Goal: Information Seeking & Learning: Learn about a topic

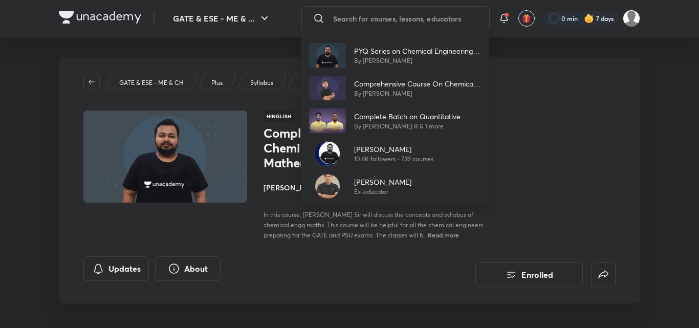
click at [402, 148] on p "[PERSON_NAME]" at bounding box center [393, 149] width 79 height 11
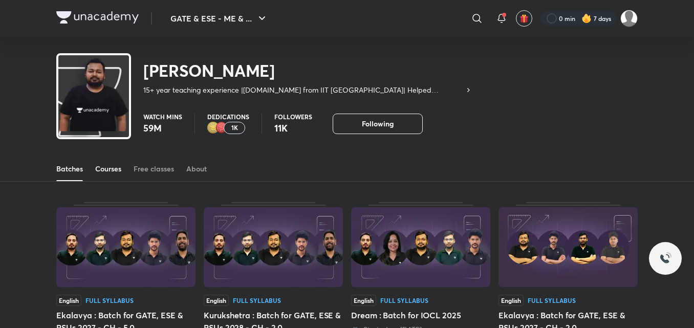
click at [109, 170] on div "Courses" at bounding box center [108, 169] width 26 height 10
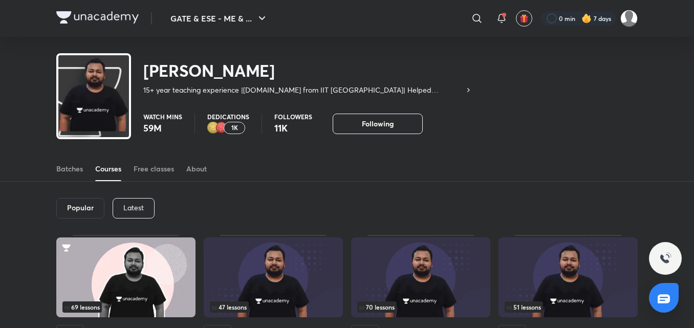
click at [132, 211] on p "Latest" at bounding box center [133, 208] width 20 height 8
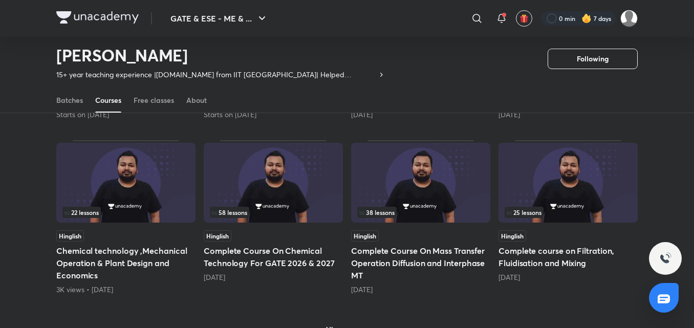
scroll to position [402, 0]
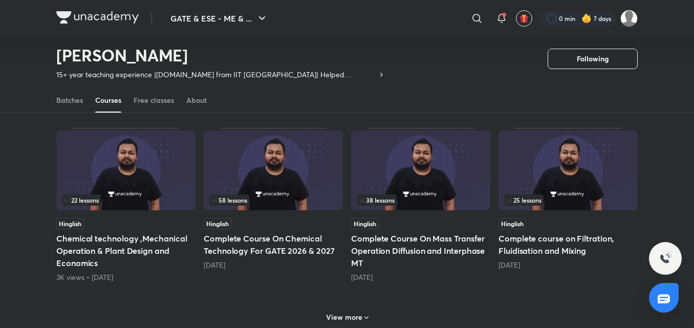
click at [355, 313] on h6 "View more" at bounding box center [344, 317] width 36 height 10
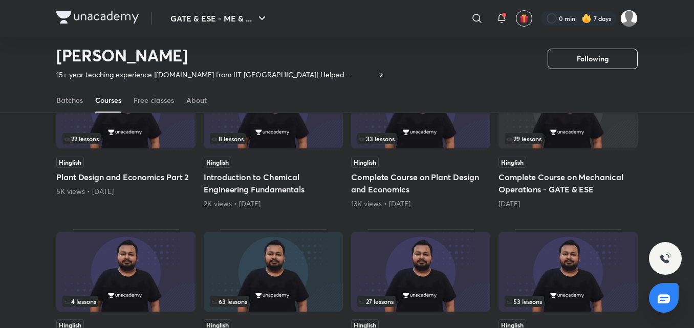
scroll to position [709, 0]
